Goal: Task Accomplishment & Management: Manage account settings

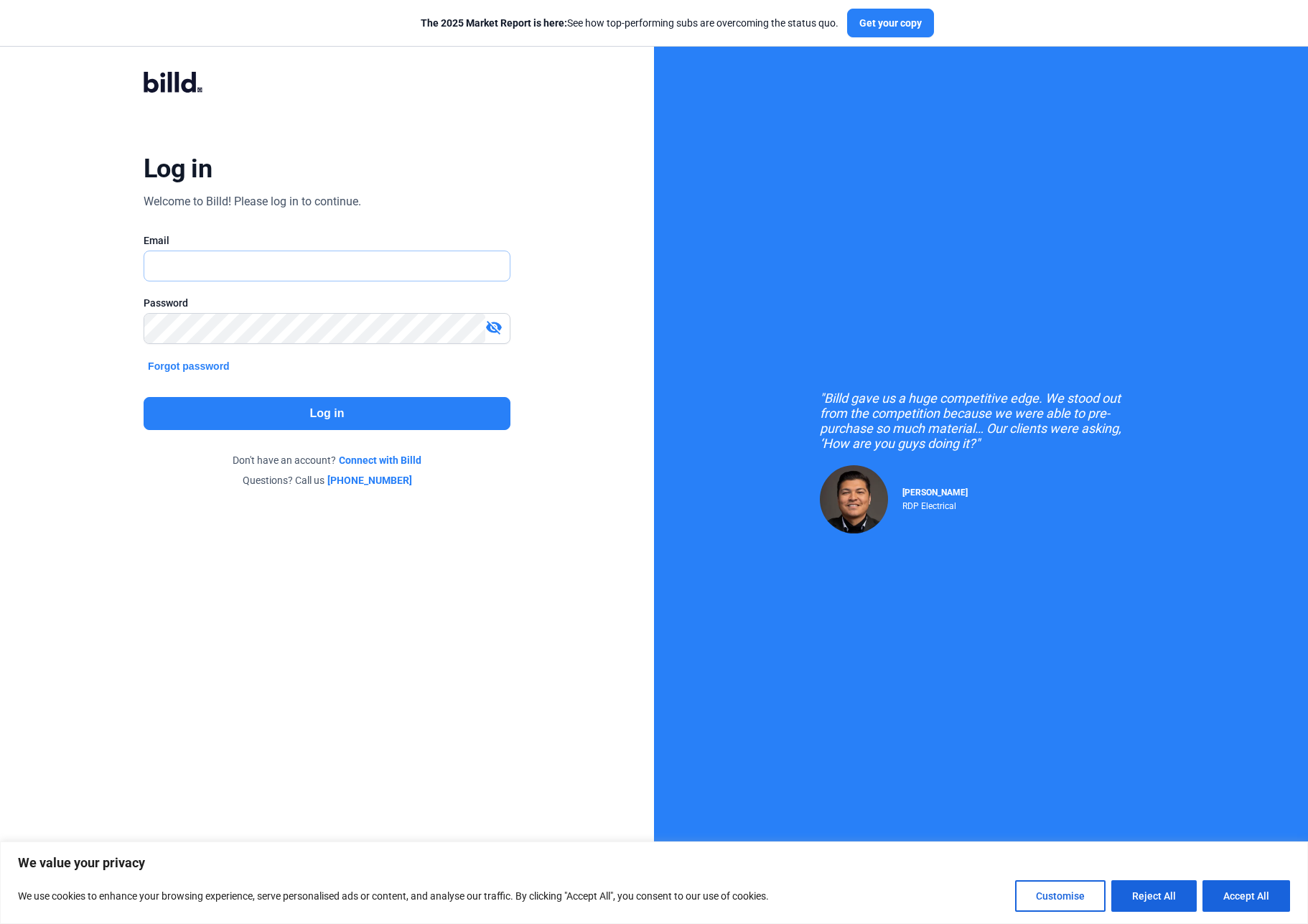
click at [276, 270] on input "text" at bounding box center [327, 266] width 366 height 29
type input "[EMAIL_ADDRESS][DOMAIN_NAME]"
click at [306, 414] on button "Log in" at bounding box center [327, 414] width 367 height 33
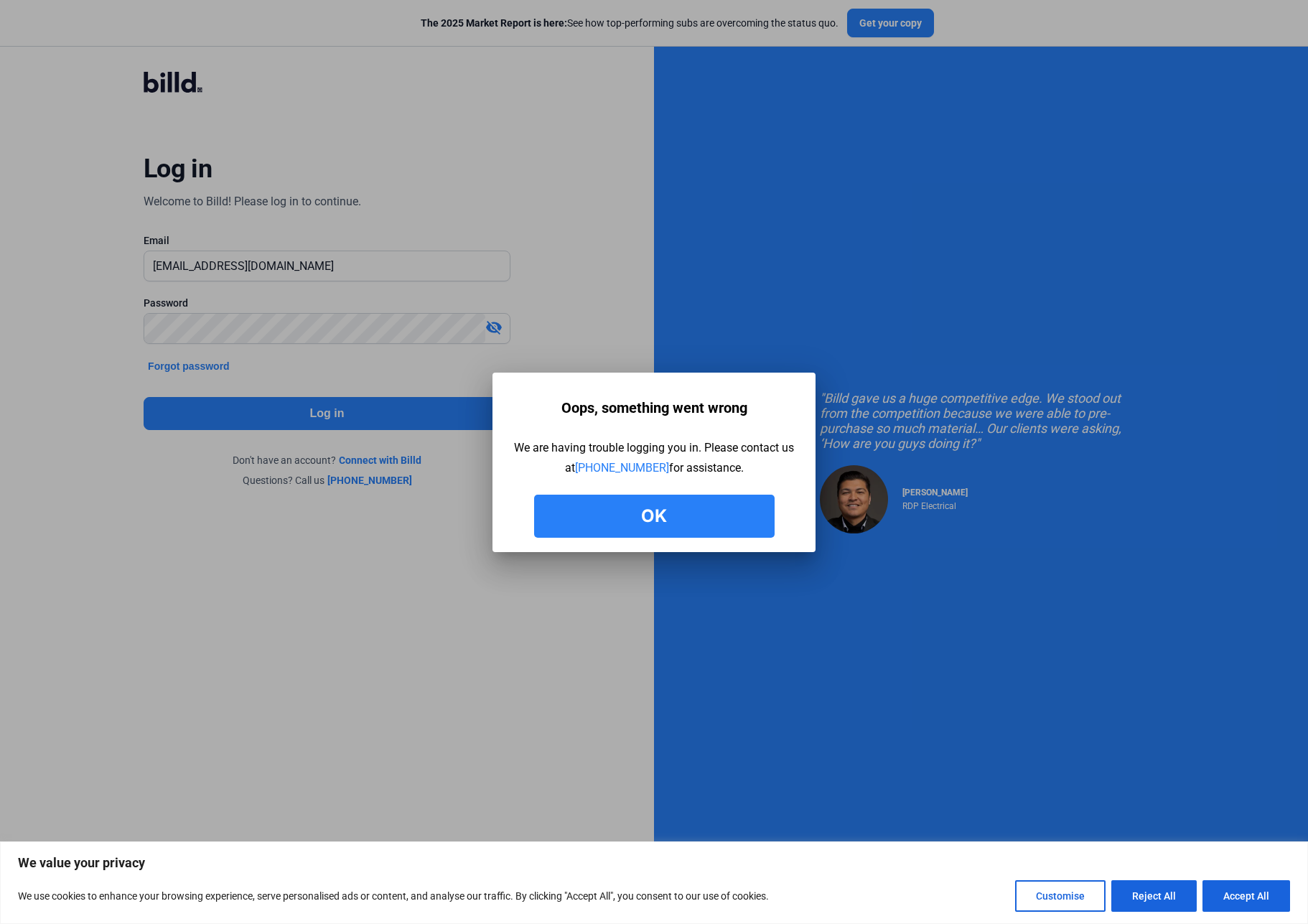
drag, startPoint x: 663, startPoint y: 514, endPoint x: 619, endPoint y: 514, distance: 44.0
click at [660, 514] on button "Ok" at bounding box center [654, 516] width 240 height 43
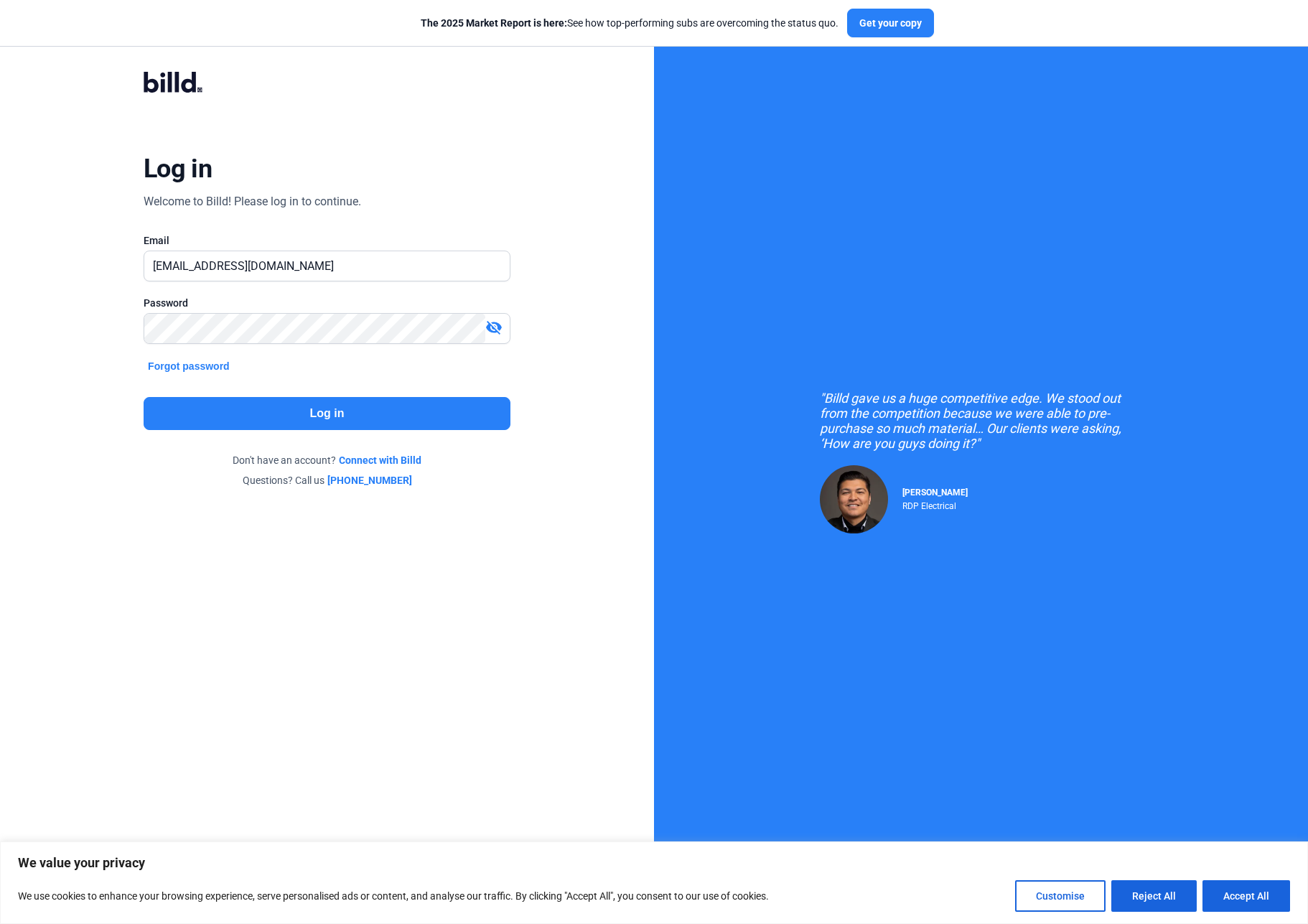
click at [196, 368] on button "Forgot password" at bounding box center [188, 366] width 90 height 15
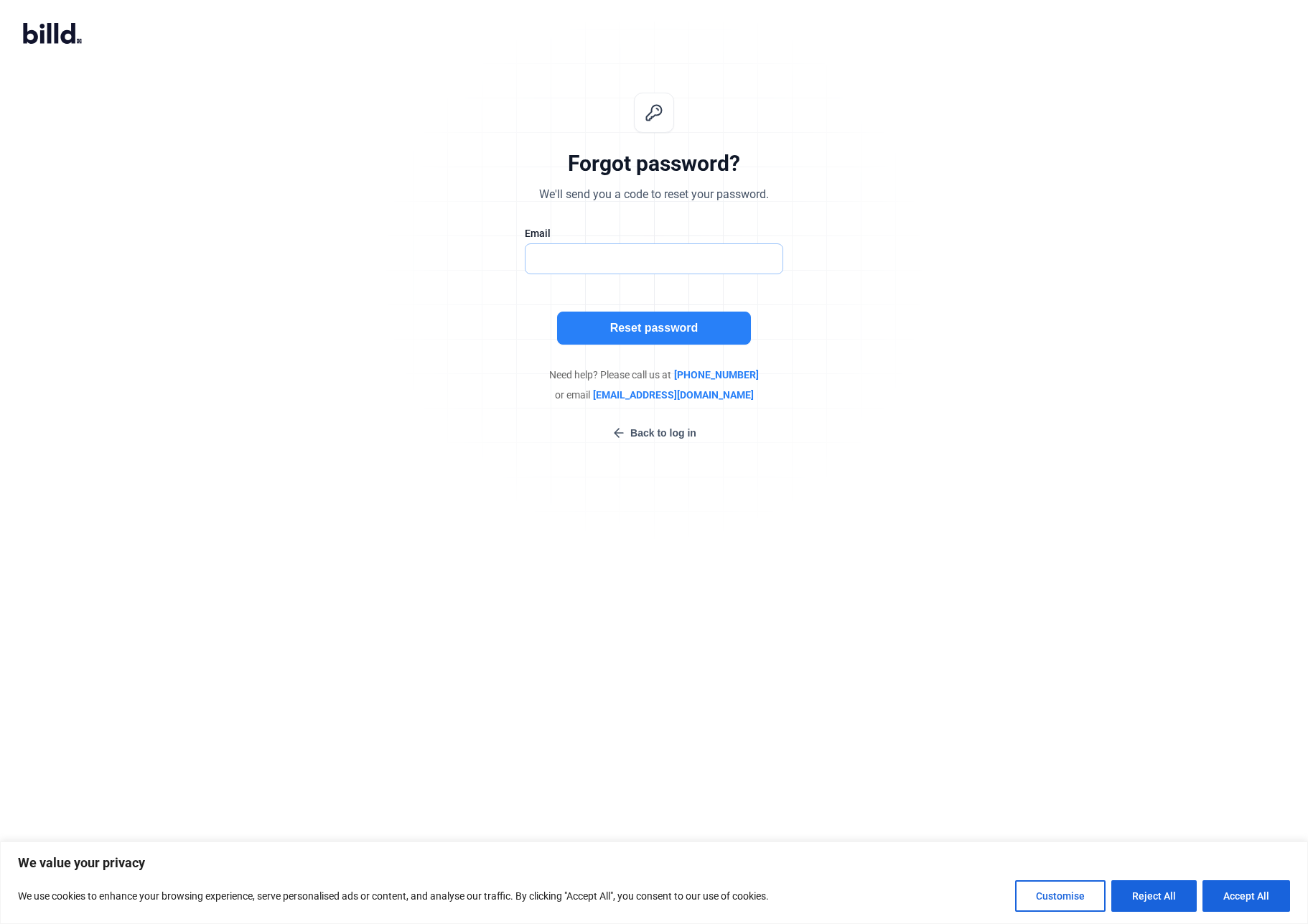
click at [585, 261] on input "text" at bounding box center [647, 258] width 242 height 29
type input "[EMAIL_ADDRESS][DOMAIN_NAME]"
click at [625, 331] on button "Reset password" at bounding box center [654, 328] width 194 height 33
click at [606, 260] on input "text" at bounding box center [647, 258] width 242 height 29
type input "[EMAIL_ADDRESS][DOMAIN_NAME]"
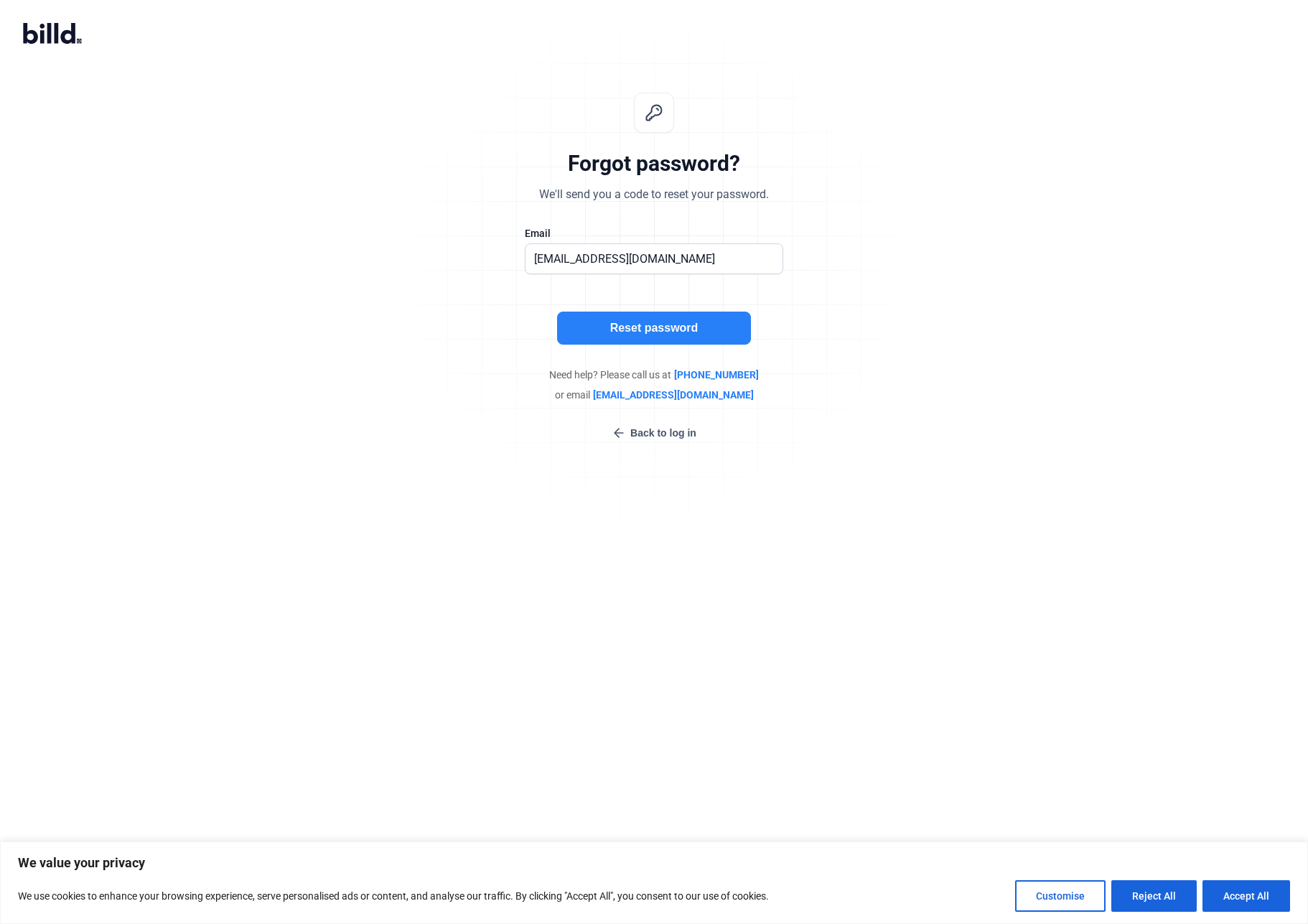
drag, startPoint x: 687, startPoint y: 326, endPoint x: 401, endPoint y: 296, distance: 287.6
click at [401, 296] on div "Forgot password? We'll send you a code to reset your password. Email [EMAIL_ADD…" at bounding box center [654, 266] width 1308 height 394
click at [1250, 899] on button "Accept All" at bounding box center [1246, 896] width 87 height 32
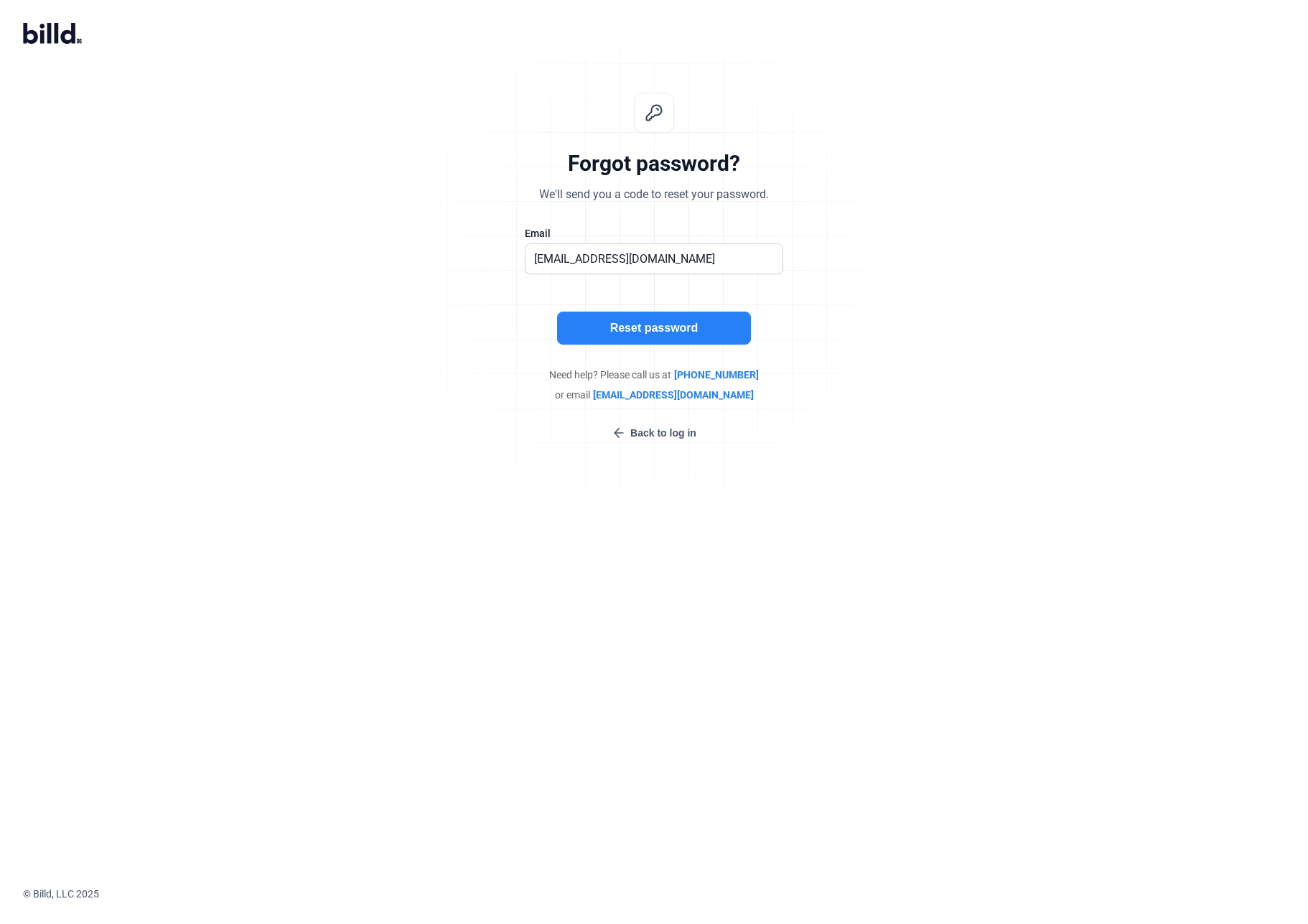
checkbox input "true"
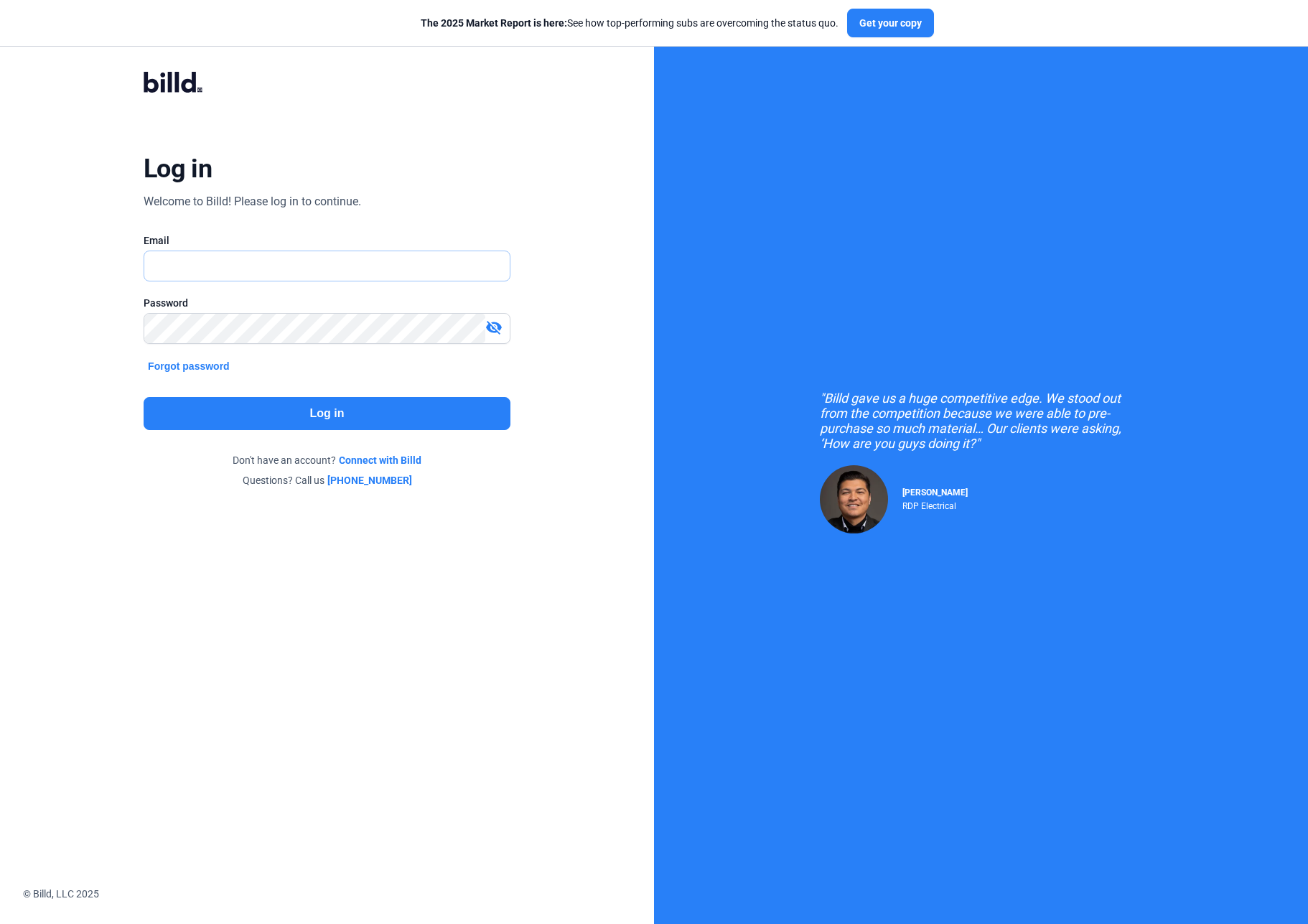
click at [216, 265] on input "text" at bounding box center [319, 266] width 349 height 29
type input "[EMAIL_ADDRESS][DOMAIN_NAME]"
click at [308, 415] on button "Log in" at bounding box center [327, 414] width 367 height 33
